Goal: Find specific page/section: Find specific page/section

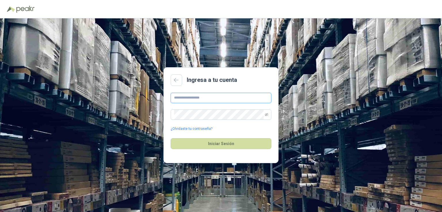
click at [227, 97] on input "text" at bounding box center [221, 98] width 101 height 10
type input "**********"
click at [171, 138] on button "Iniciar Sesión" at bounding box center [221, 143] width 101 height 11
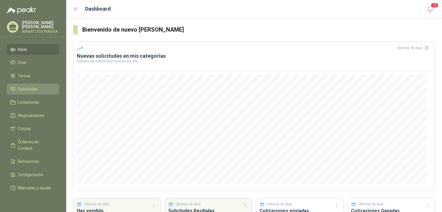
click at [19, 90] on span "Solicitudes" at bounding box center [28, 89] width 20 height 6
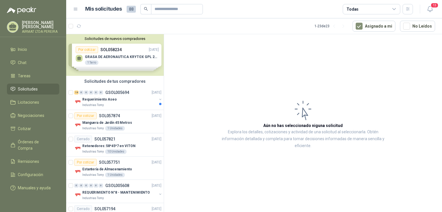
click at [139, 54] on div "Solicitudes de nuevos compradores Por cotizar SOL058234 [DATE] GRASA DE AERONAU…" at bounding box center [114, 55] width 97 height 42
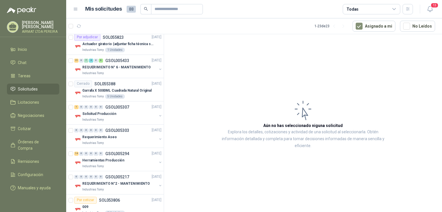
scroll to position [514, 0]
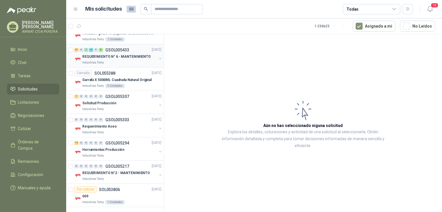
click at [124, 60] on div "Industrias Tomy" at bounding box center [119, 62] width 74 height 5
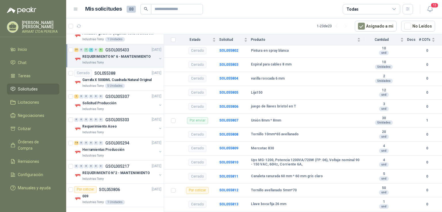
scroll to position [2496, 0]
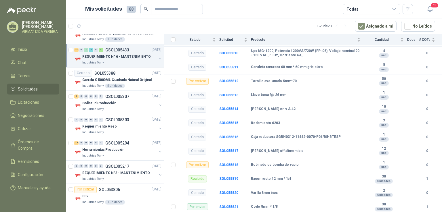
click at [120, 58] on p "REQUERIMIENTO N° 6 - MANTENIMIENTO" at bounding box center [116, 56] width 68 height 5
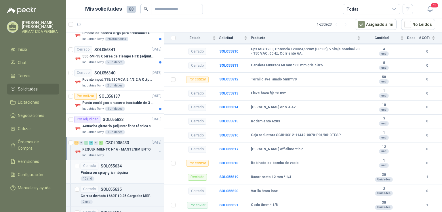
scroll to position [431, 0]
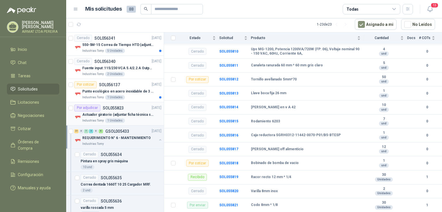
click at [98, 112] on div "Actuador giratorio (adjuntar ficha técnica si es diferente a festo)" at bounding box center [121, 115] width 79 height 7
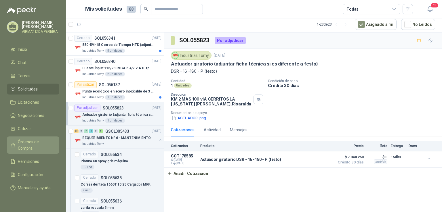
click at [39, 149] on span "Órdenes de Compra" at bounding box center [36, 145] width 36 height 13
